Goal: Task Accomplishment & Management: Use online tool/utility

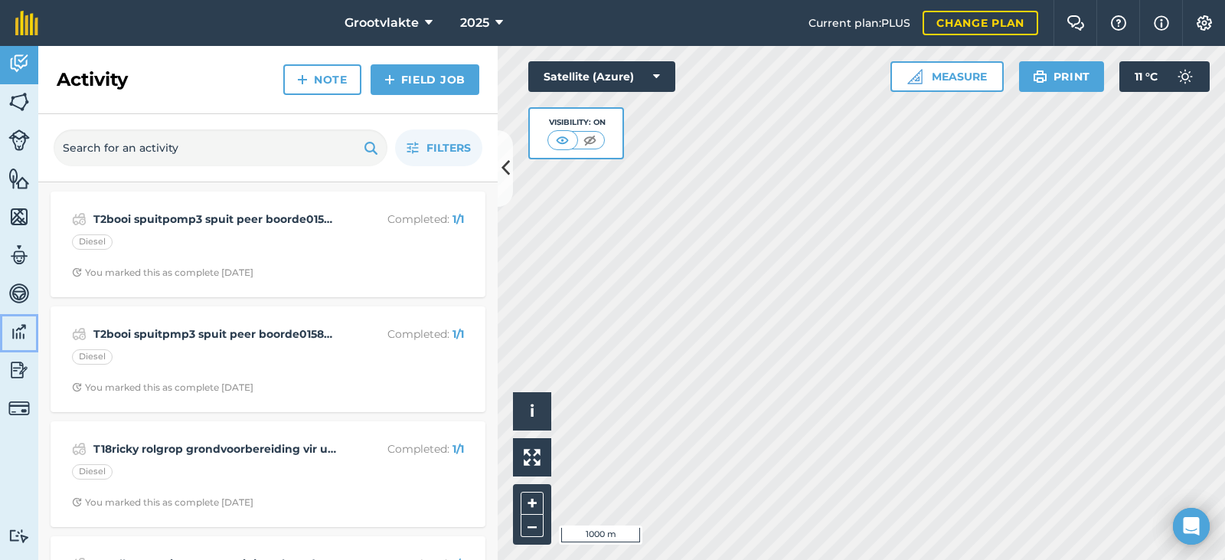
click at [30, 316] on link "Data" at bounding box center [19, 333] width 38 height 38
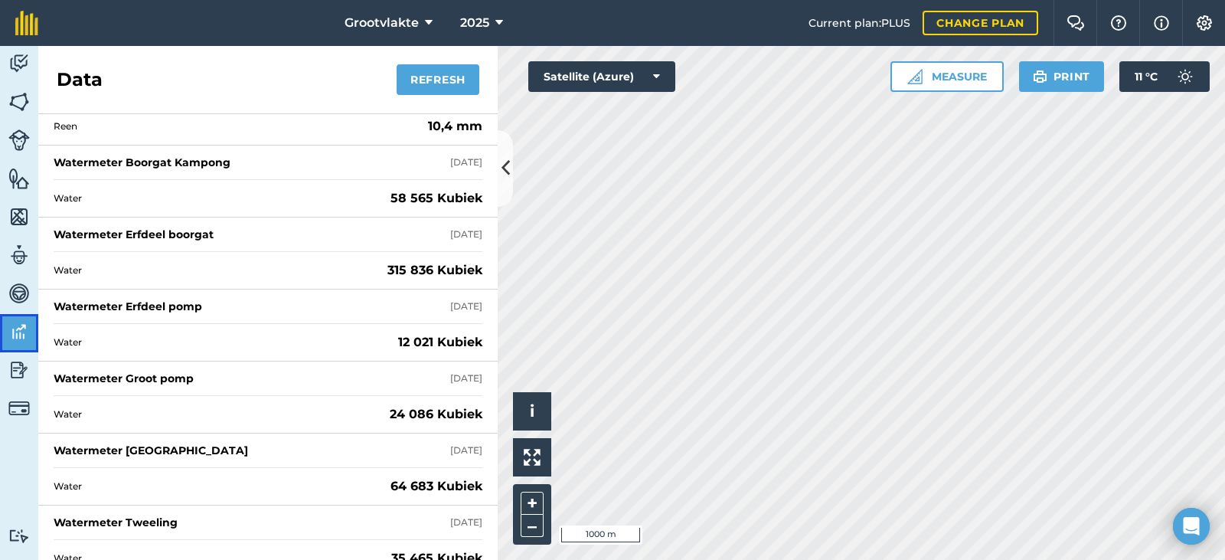
scroll to position [1608, 0]
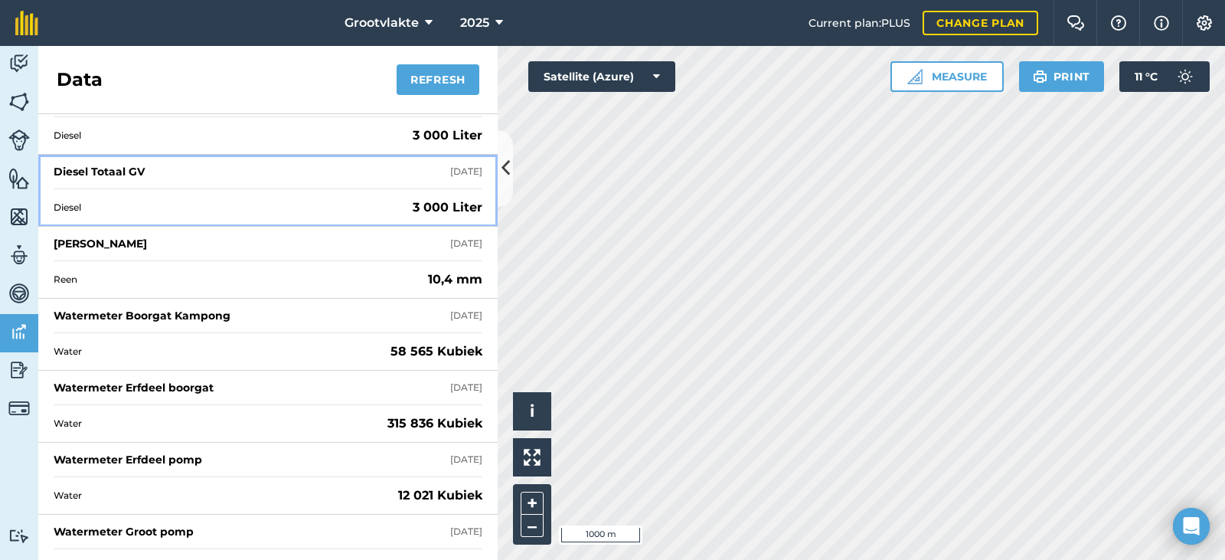
click at [119, 174] on div "Diesel Totaal GV" at bounding box center [99, 171] width 91 height 15
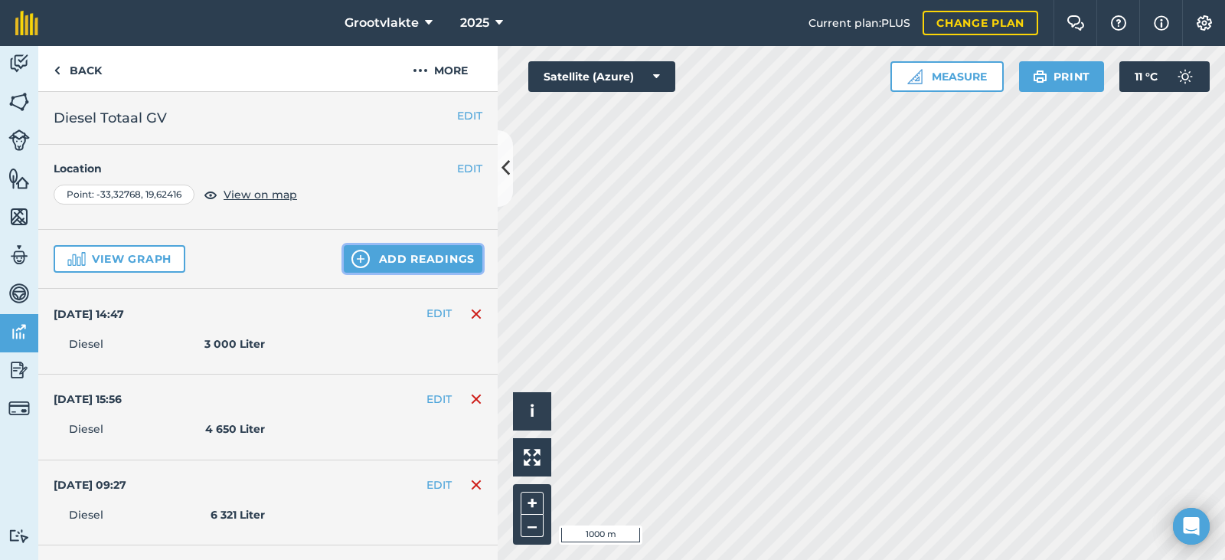
click at [381, 263] on button "Add readings" at bounding box center [413, 259] width 139 height 28
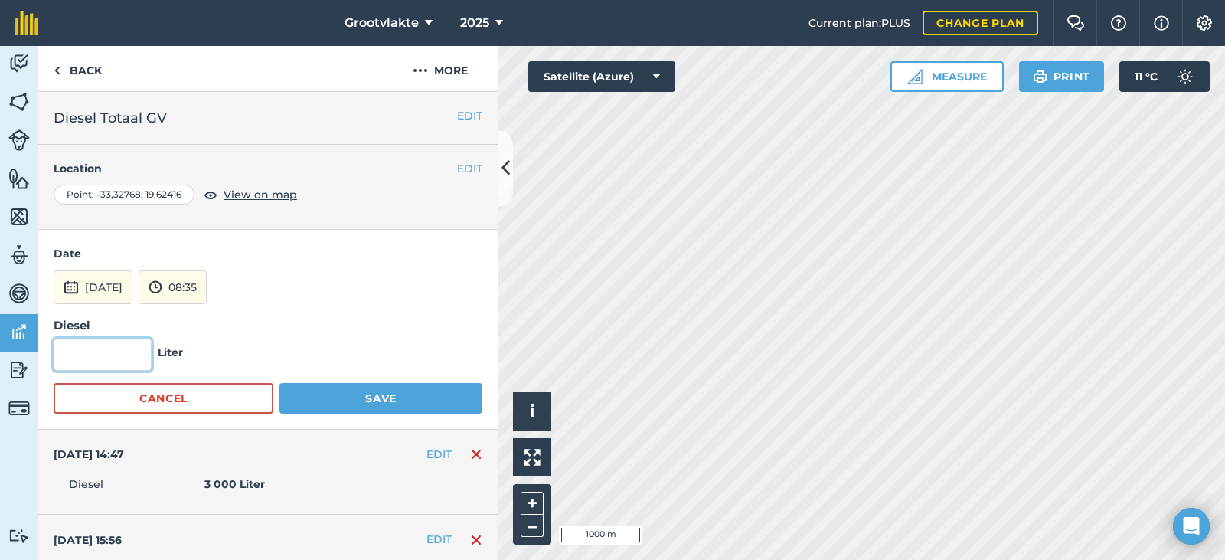
click at [99, 358] on input "text" at bounding box center [103, 355] width 98 height 32
type input "4 001"
click at [114, 289] on button "8th Sep 2025" at bounding box center [93, 287] width 79 height 34
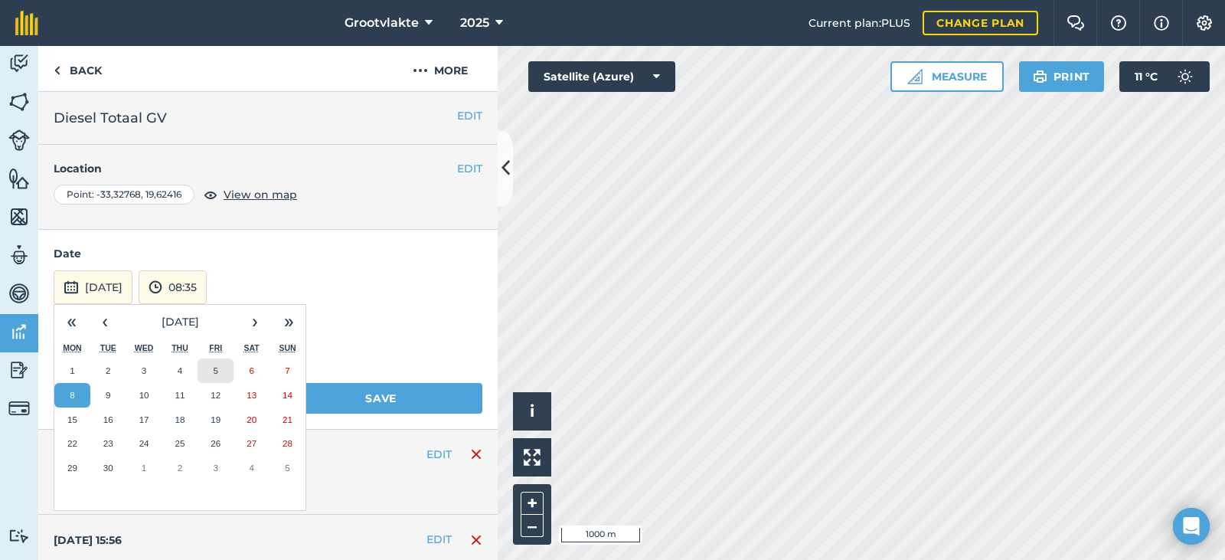
click at [208, 371] on button "5" at bounding box center [216, 370] width 36 height 25
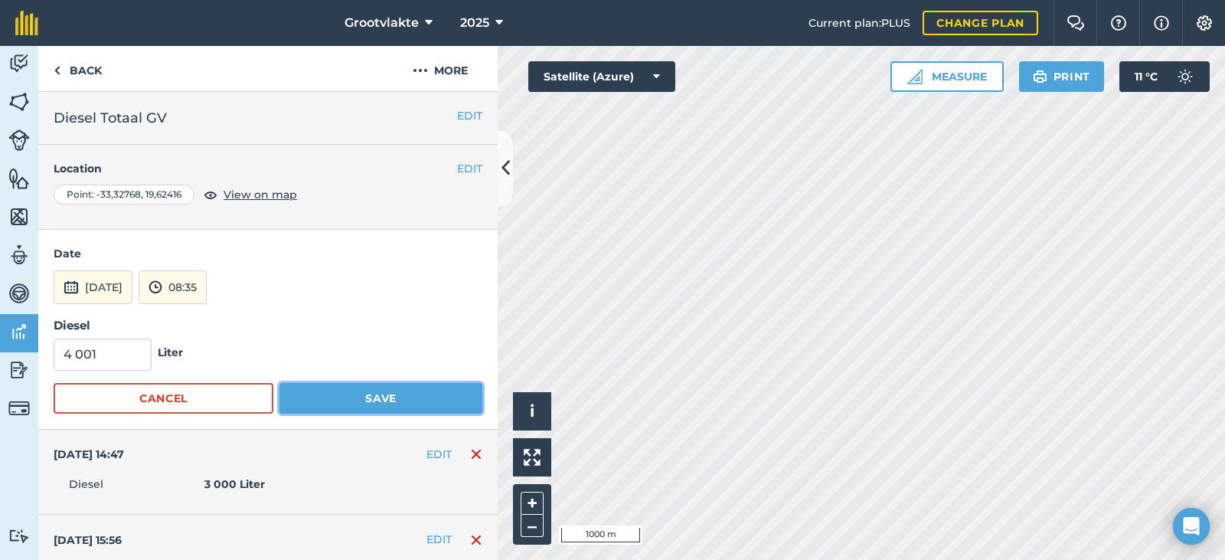
click at [342, 390] on button "Save" at bounding box center [381, 398] width 203 height 31
